Goal: Task Accomplishment & Management: Use online tool/utility

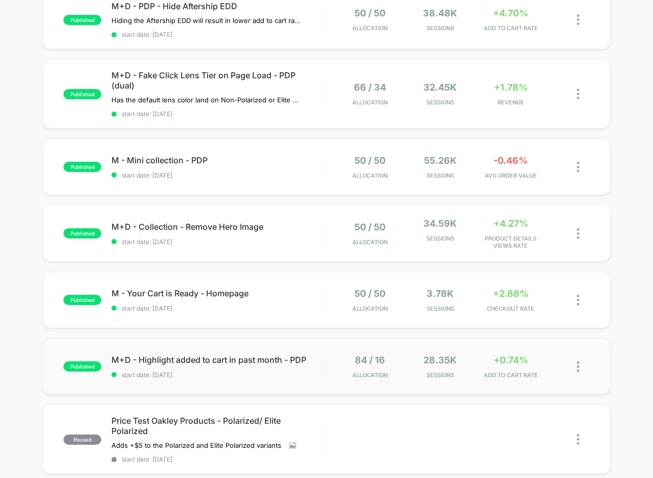
scroll to position [257, 0]
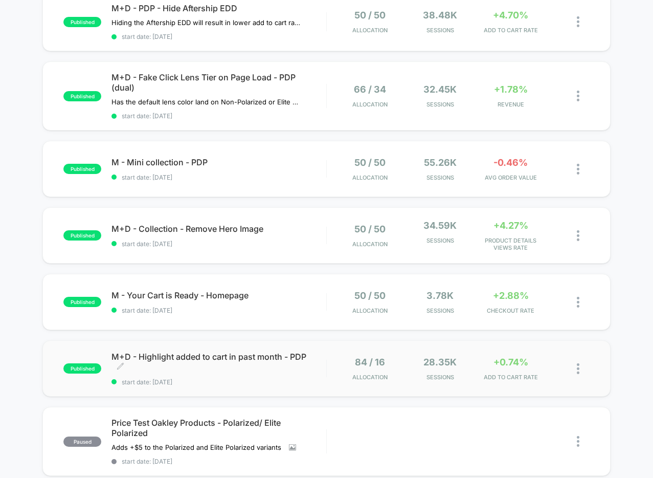
click at [249, 369] on span "M+D - Highlight added to cart in past month - PDP Click to edit experience deta…" at bounding box center [219, 361] width 215 height 20
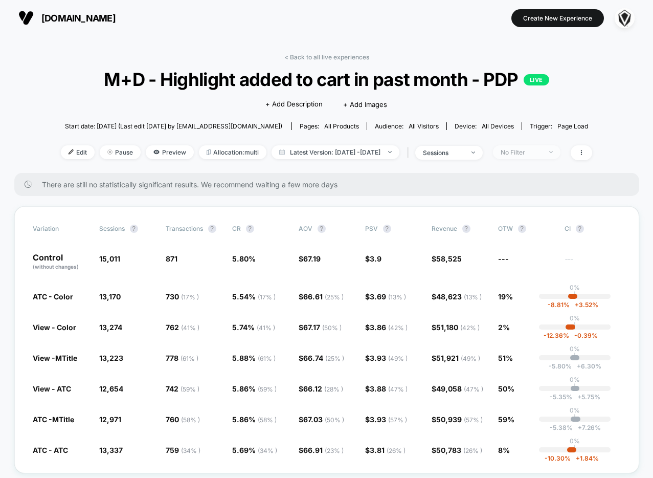
click at [542, 151] on div "No Filter" at bounding box center [521, 152] width 41 height 8
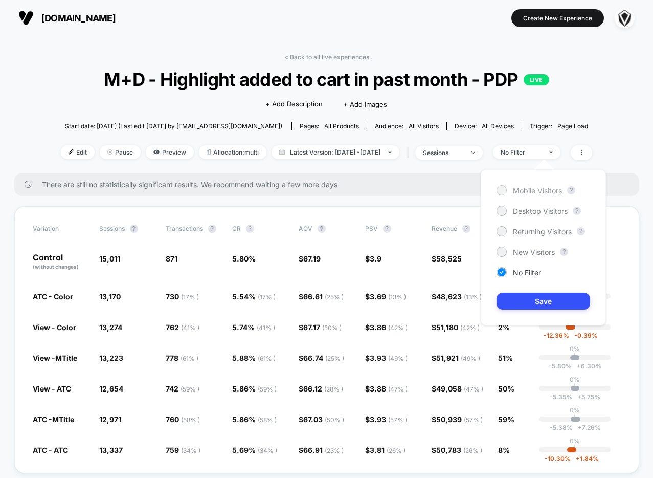
click at [510, 190] on div "Mobile Visitors" at bounding box center [529, 190] width 65 height 10
click at [524, 306] on button "Save" at bounding box center [544, 301] width 94 height 17
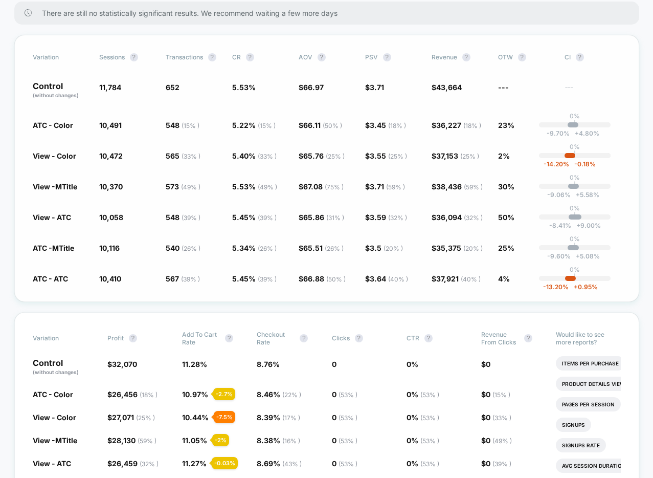
scroll to position [171, 0]
